Goal: Information Seeking & Learning: Learn about a topic

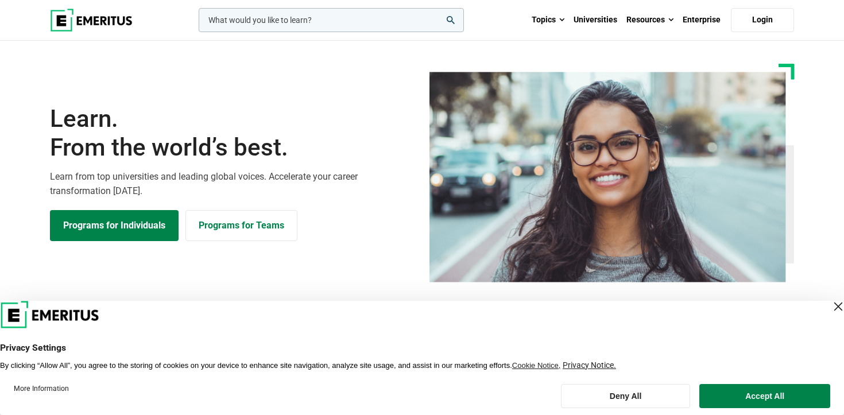
click at [300, 25] on input "woocommerce-product-search-field-0" at bounding box center [331, 20] width 265 height 24
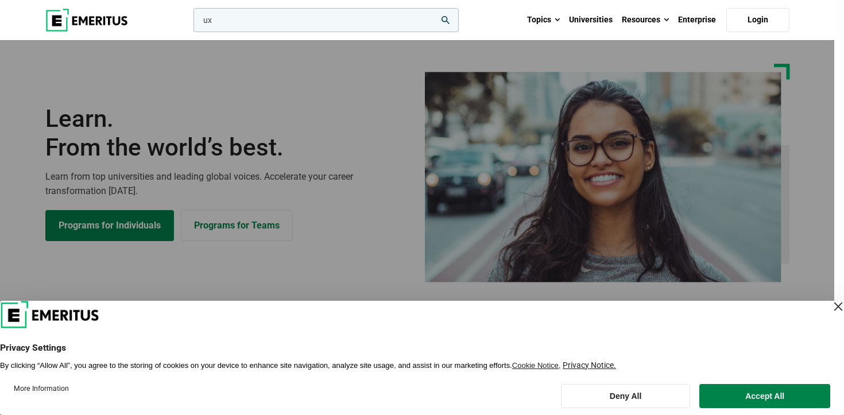
type input "u"
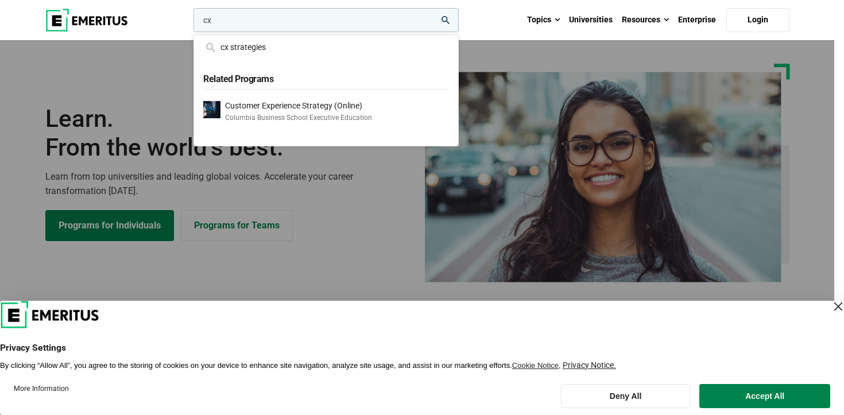
type input "cx"
click at [191, 23] on button "search" at bounding box center [191, 23] width 0 height 0
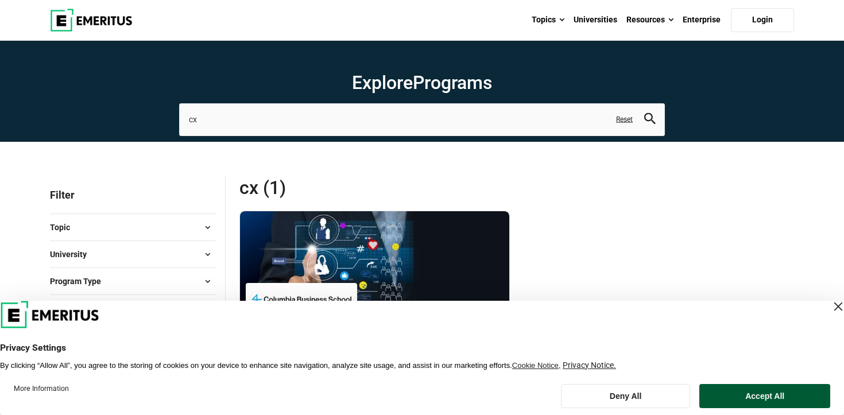
click at [783, 398] on button "Accept All" at bounding box center [764, 396] width 131 height 24
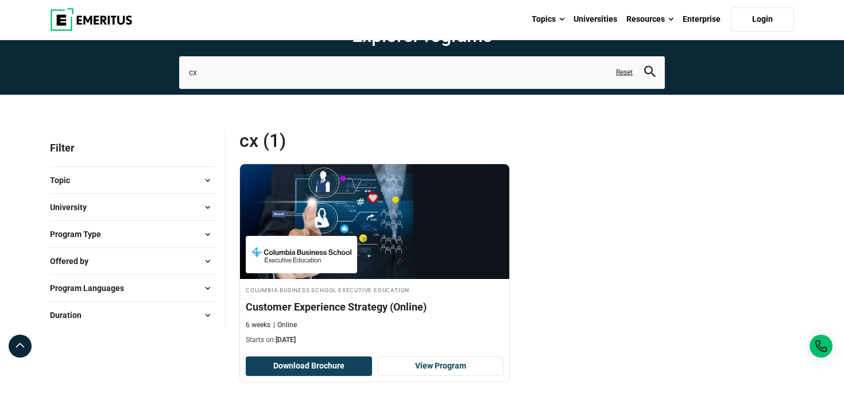
scroll to position [52, 0]
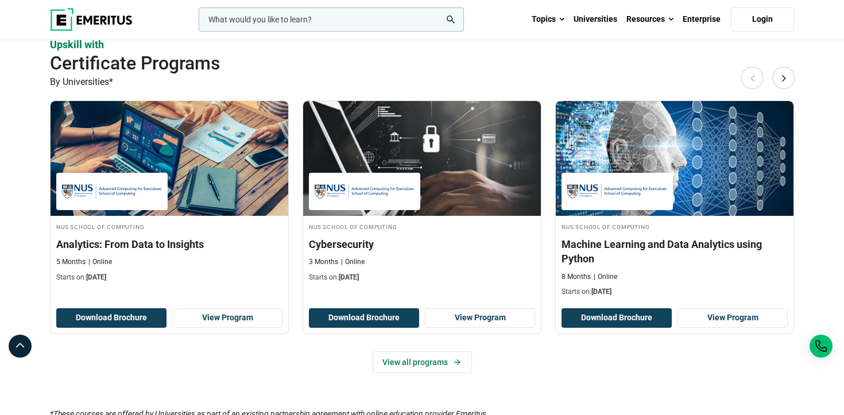
scroll to position [700, 0]
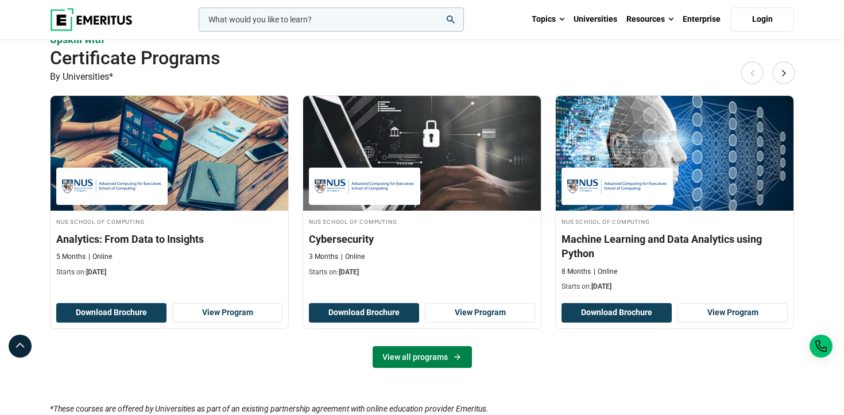
click at [458, 357] on icon at bounding box center [457, 357] width 6 height 6
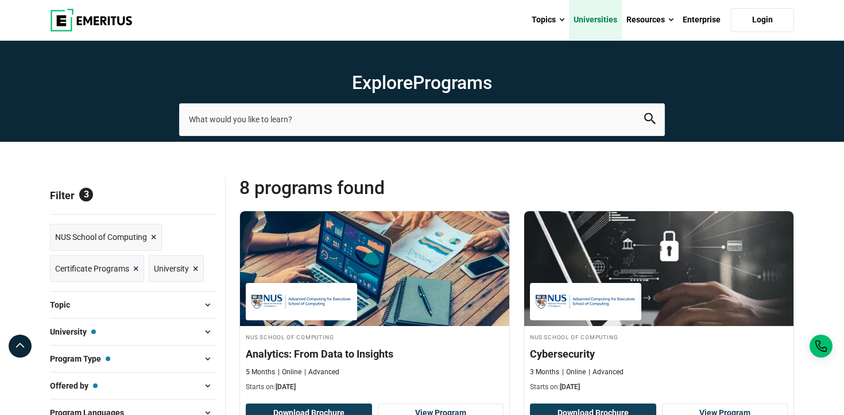
click at [600, 26] on link "Universities" at bounding box center [595, 20] width 53 height 40
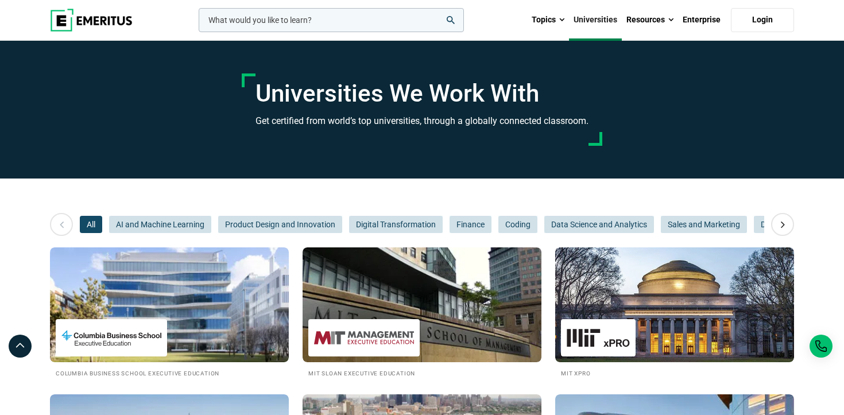
click at [369, 25] on input "woocommerce-product-search-field-0" at bounding box center [331, 20] width 265 height 24
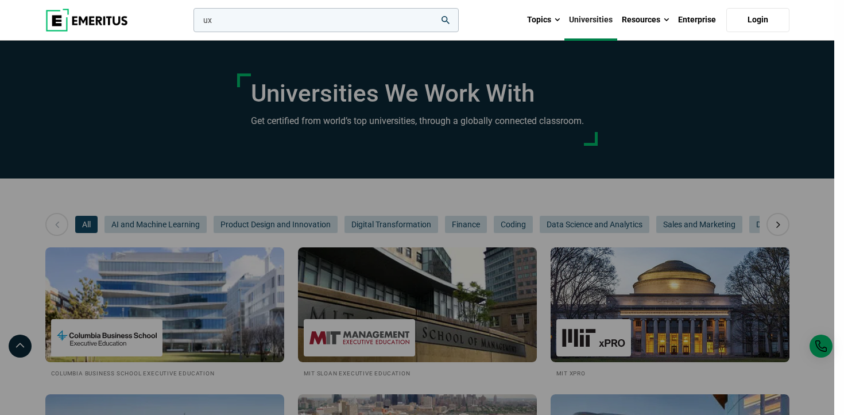
type input "ux"
click at [191, 23] on button "search" at bounding box center [191, 23] width 0 height 0
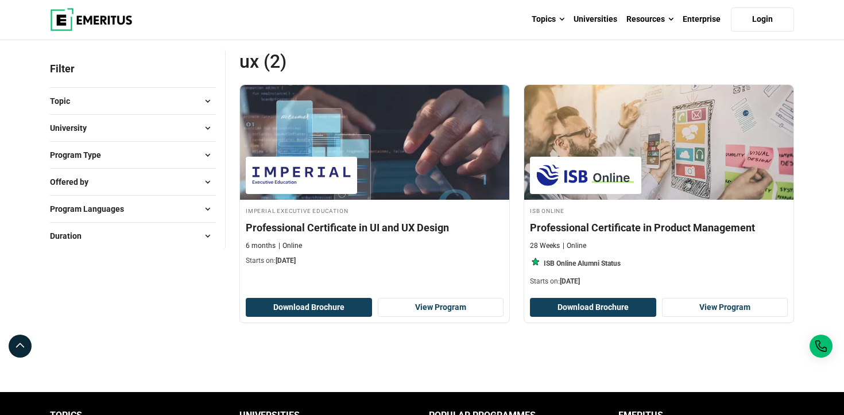
scroll to position [127, 0]
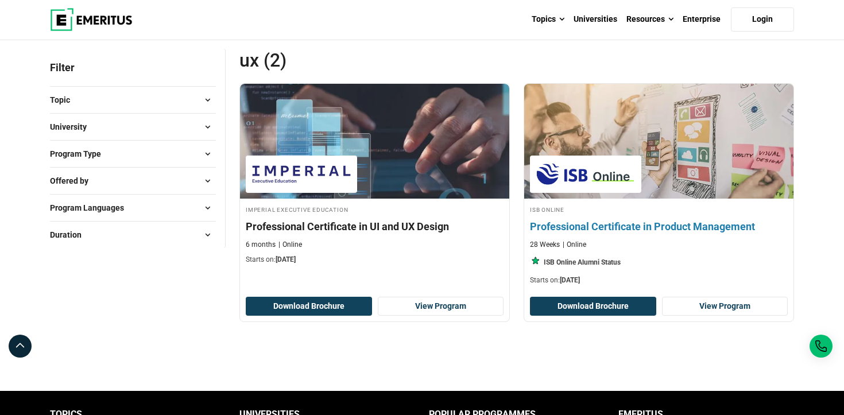
click at [646, 240] on div "28 Weeks Online" at bounding box center [659, 245] width 258 height 10
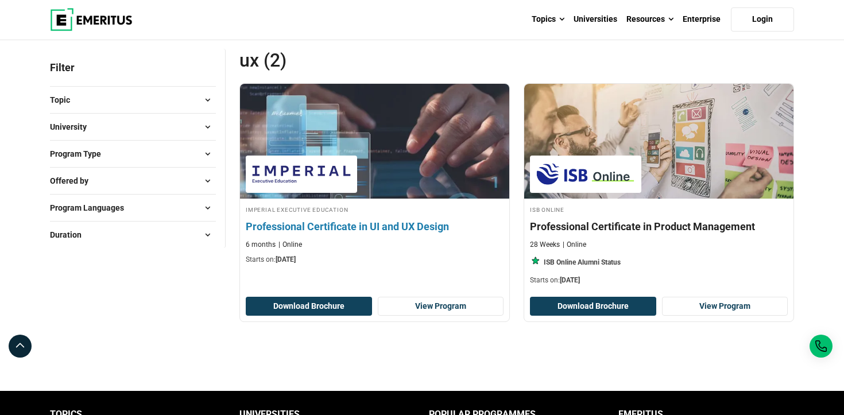
click at [395, 232] on h4 "Professional Certificate in UI and UX Design" at bounding box center [375, 226] width 258 height 14
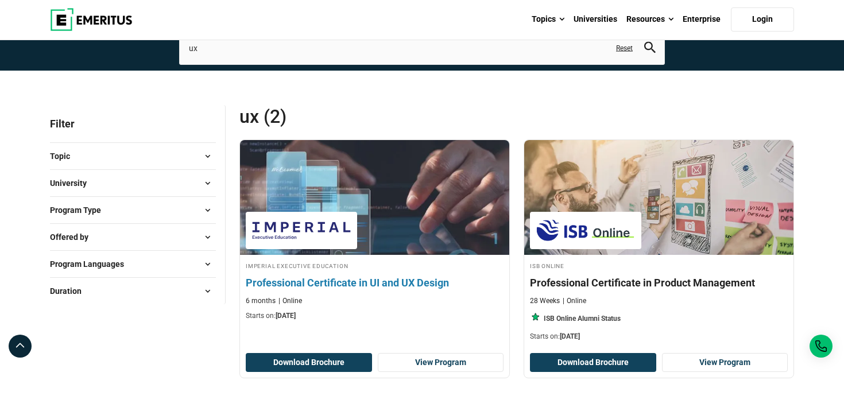
scroll to position [0, 0]
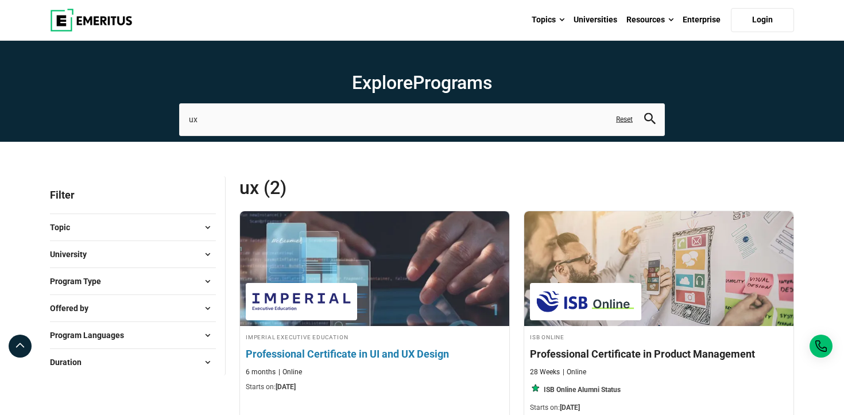
click at [415, 355] on h4 "Professional Certificate in UI and UX Design" at bounding box center [375, 354] width 258 height 14
